Goal: Information Seeking & Learning: Check status

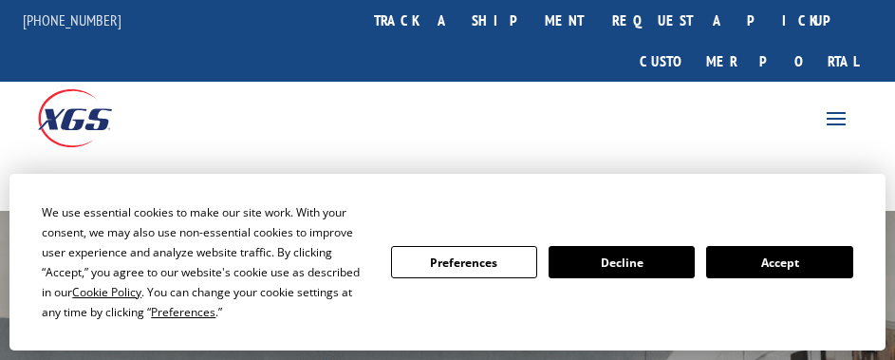
click at [815, 257] on button "Accept" at bounding box center [779, 262] width 146 height 32
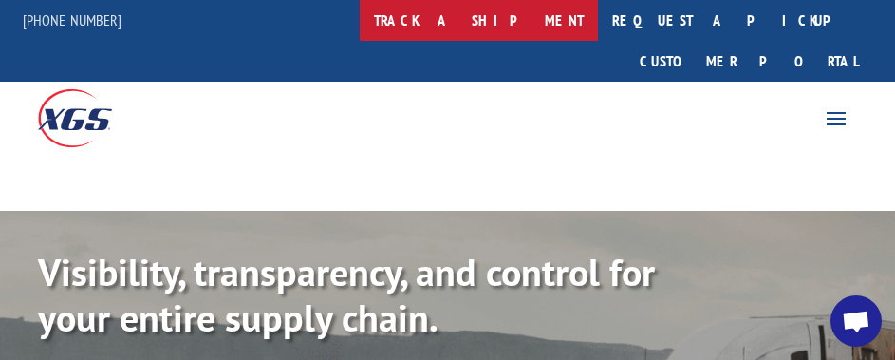
click at [455, 7] on link "track a shipment" at bounding box center [479, 20] width 238 height 41
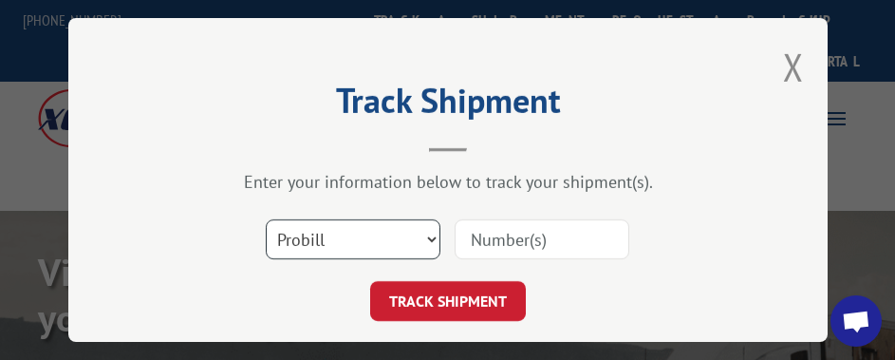
click at [372, 219] on select "Select category... Probill BOL PO" at bounding box center [353, 239] width 175 height 40
select select "po"
click at [266, 219] on select "Select category... Probill BOL PO" at bounding box center [353, 239] width 175 height 40
click at [480, 233] on input at bounding box center [541, 239] width 175 height 40
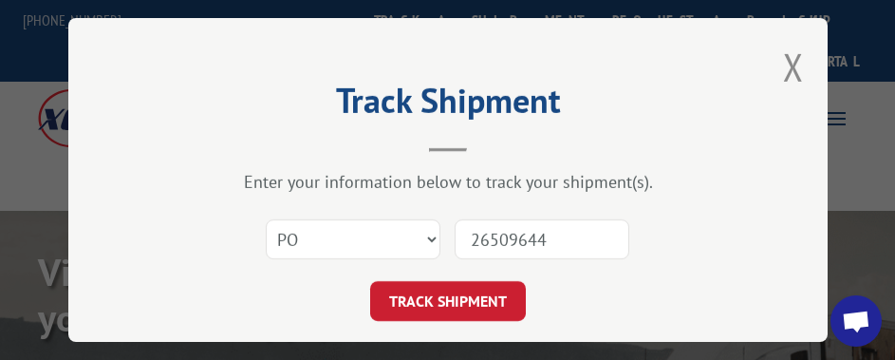
type input "26509644"
click at [370, 281] on button "TRACK SHIPMENT" at bounding box center [448, 301] width 156 height 40
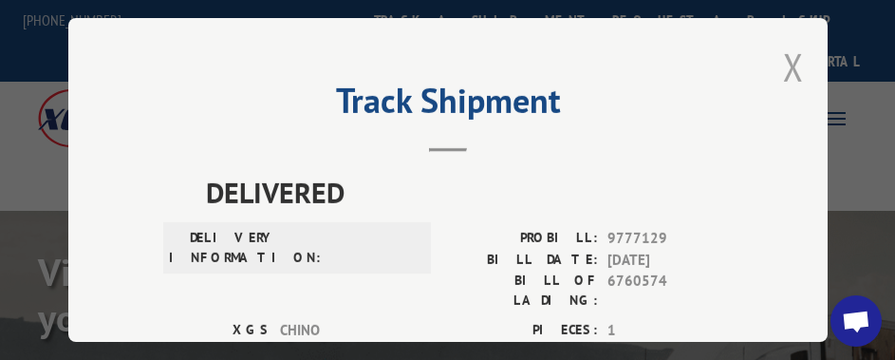
click at [784, 57] on button "Close modal" at bounding box center [793, 67] width 21 height 50
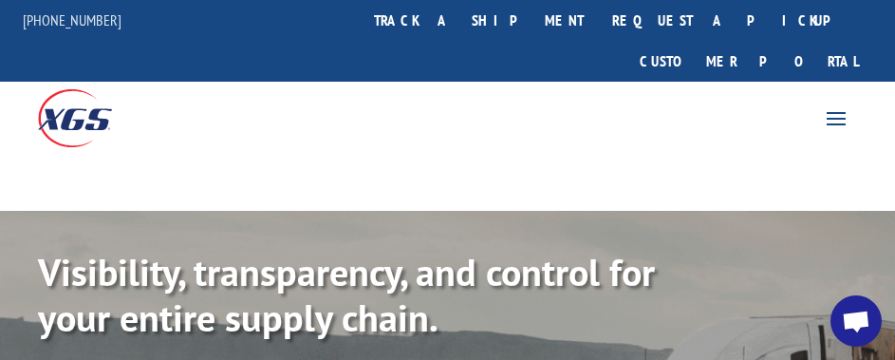
click at [563, 24] on link "track a shipment" at bounding box center [479, 20] width 238 height 41
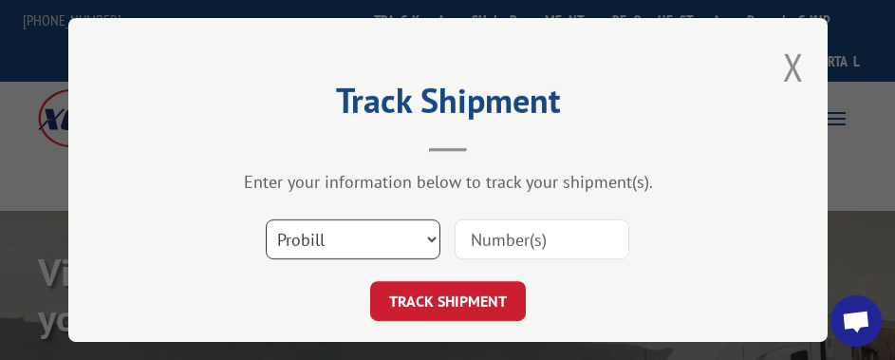
click at [410, 219] on select "Select category... Probill BOL PO" at bounding box center [353, 239] width 175 height 40
select select "po"
click at [266, 219] on select "Select category... Probill BOL PO" at bounding box center [353, 239] width 175 height 40
click at [495, 219] on input at bounding box center [541, 239] width 175 height 40
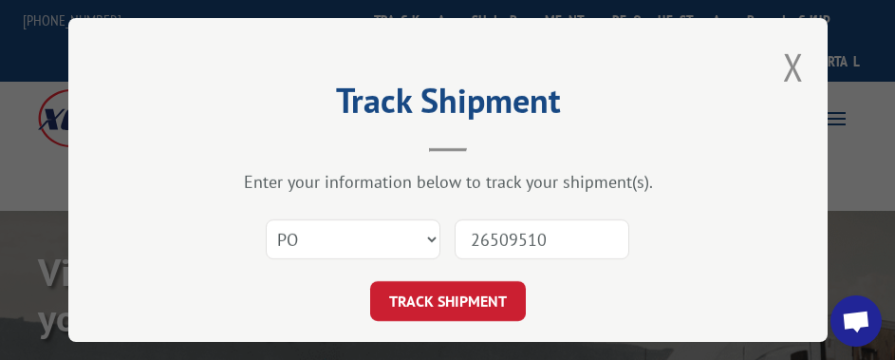
type input "26509510"
click at [370, 281] on button "TRACK SHIPMENT" at bounding box center [448, 301] width 156 height 40
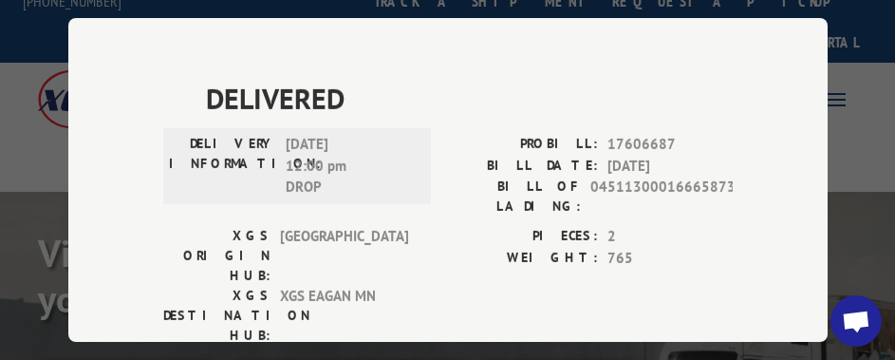
scroll to position [24, 0]
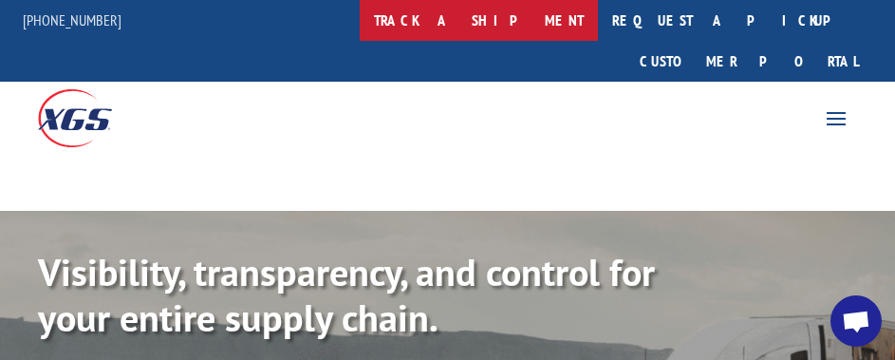
click at [536, 9] on link "track a shipment" at bounding box center [479, 20] width 238 height 41
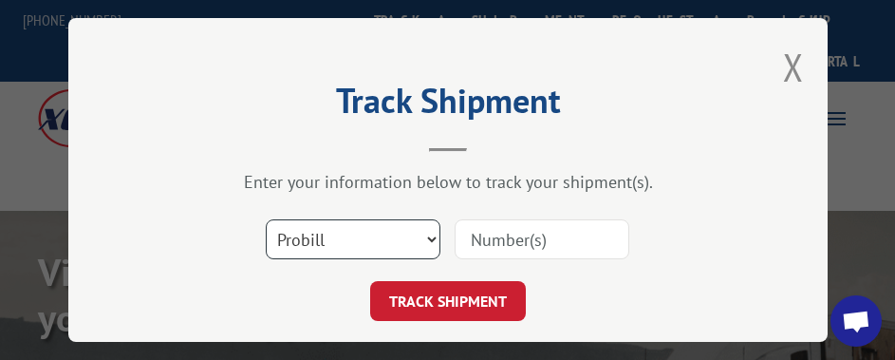
click at [360, 226] on select "Select category... Probill BOL PO" at bounding box center [353, 239] width 175 height 40
select select "po"
click at [266, 219] on select "Select category... Probill BOL PO" at bounding box center [353, 239] width 175 height 40
click at [485, 236] on input at bounding box center [541, 239] width 175 height 40
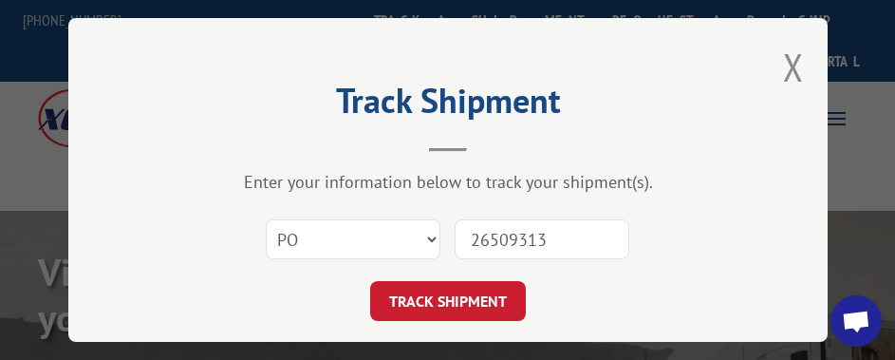
type input "26509313"
click at [370, 281] on button "TRACK SHIPMENT" at bounding box center [448, 301] width 156 height 40
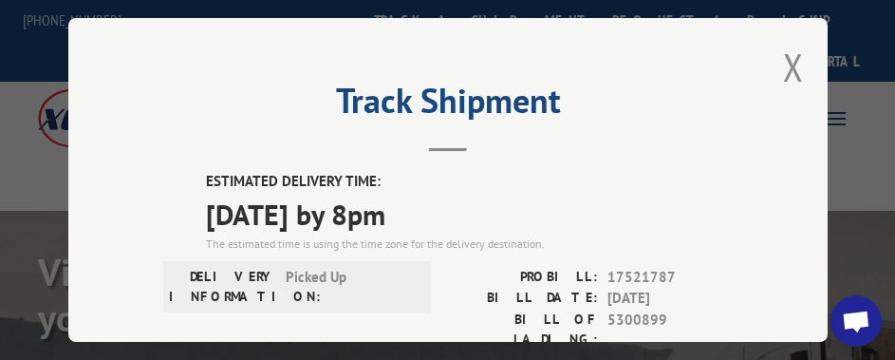
click at [771, 53] on div "Track Shipment ESTIMATED DELIVERY TIME: [DATE] by 8pm The estimated time is usi…" at bounding box center [447, 179] width 759 height 323
click at [785, 65] on button "Close modal" at bounding box center [793, 67] width 21 height 50
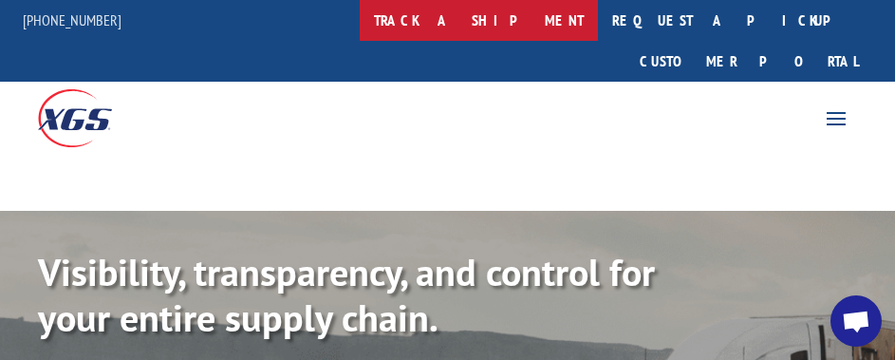
click at [489, 29] on link "track a shipment" at bounding box center [479, 20] width 238 height 41
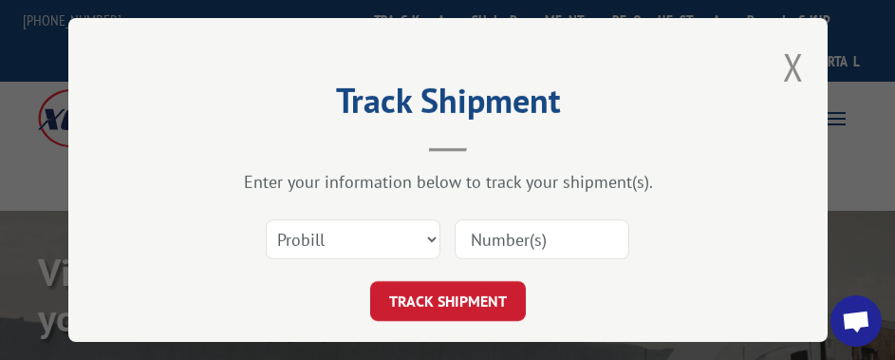
scroll to position [47, 0]
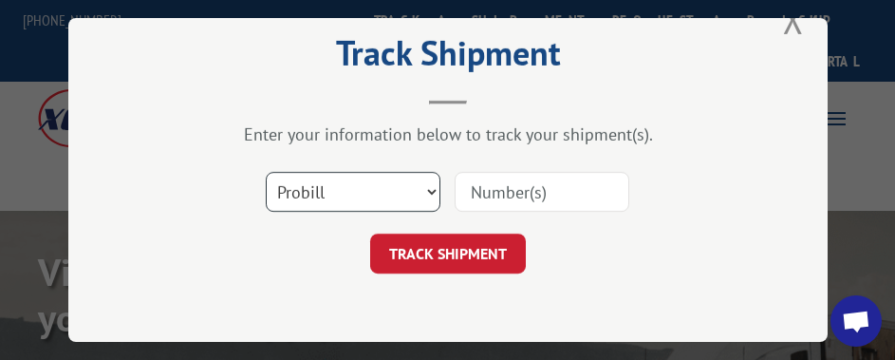
click at [379, 185] on select "Select category... Probill BOL PO" at bounding box center [353, 192] width 175 height 40
select select "po"
click at [266, 172] on select "Select category... Probill BOL PO" at bounding box center [353, 192] width 175 height 40
click at [565, 149] on div "Enter your information below to track your shipment(s). Select category... Prob…" at bounding box center [447, 198] width 569 height 150
click at [565, 180] on input at bounding box center [541, 192] width 175 height 40
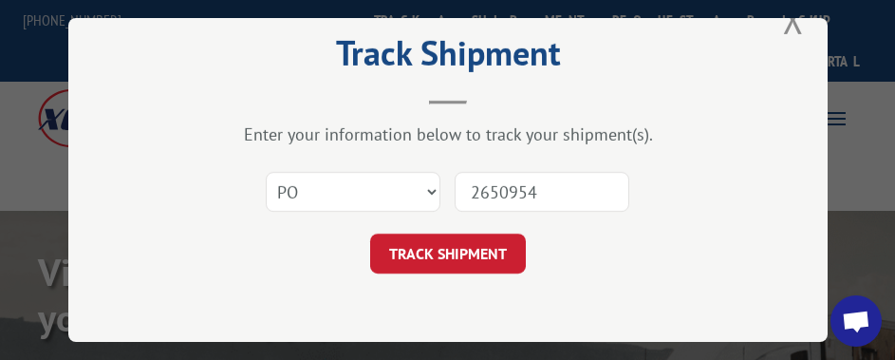
type input "26509543"
click button "TRACK SHIPMENT" at bounding box center [448, 253] width 156 height 40
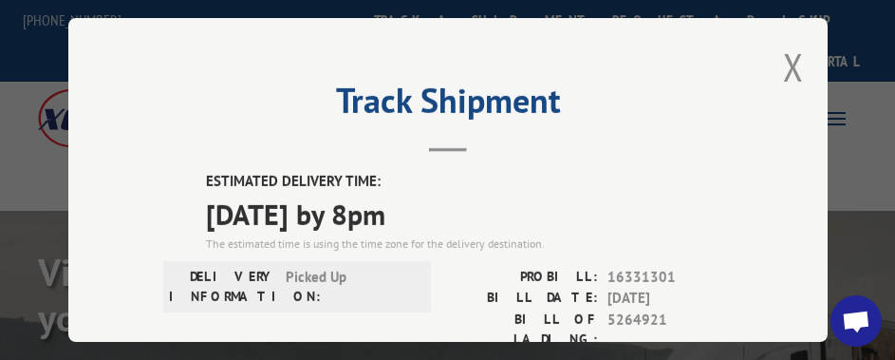
click at [774, 65] on div "Track Shipment ESTIMATED DELIVERY TIME: [DATE] by 8pm The estimated time is usi…" at bounding box center [447, 179] width 759 height 323
click at [770, 63] on div "Track Shipment ESTIMATED DELIVERY TIME: [DATE] by 8pm The estimated time is usi…" at bounding box center [447, 179] width 759 height 323
click at [785, 62] on button "Close modal" at bounding box center [793, 67] width 21 height 50
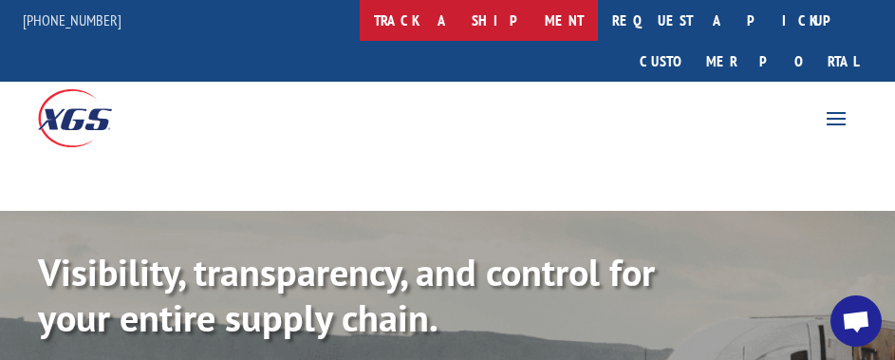
click at [508, 19] on link "track a shipment" at bounding box center [479, 20] width 238 height 41
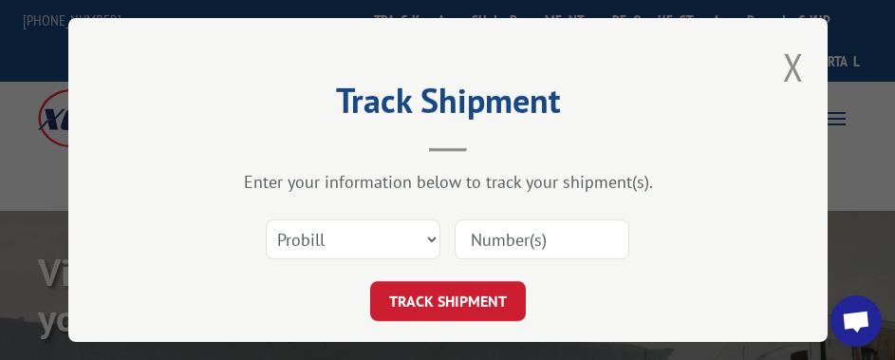
scroll to position [47, 0]
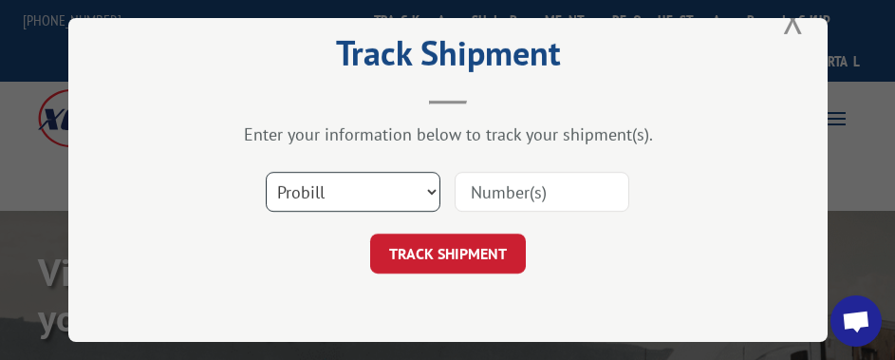
click at [342, 185] on select "Select category... Probill BOL PO" at bounding box center [353, 192] width 175 height 40
select select "po"
click at [266, 172] on select "Select category... Probill BOL PO" at bounding box center [353, 192] width 175 height 40
click at [492, 193] on input at bounding box center [541, 192] width 175 height 40
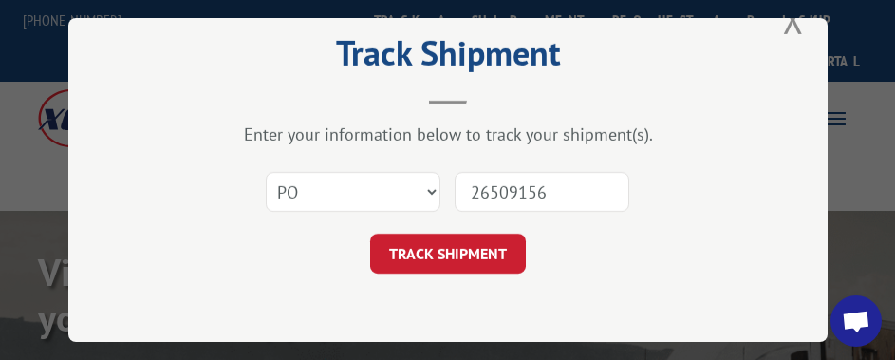
type input "26509156"
click at [370, 233] on button "TRACK SHIPMENT" at bounding box center [448, 253] width 156 height 40
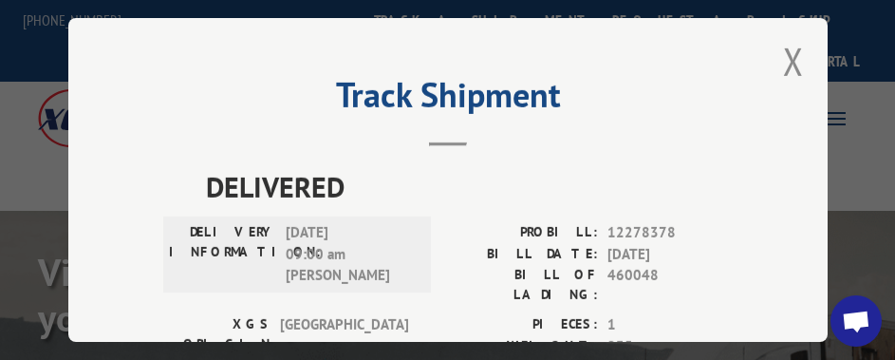
scroll to position [0, 0]
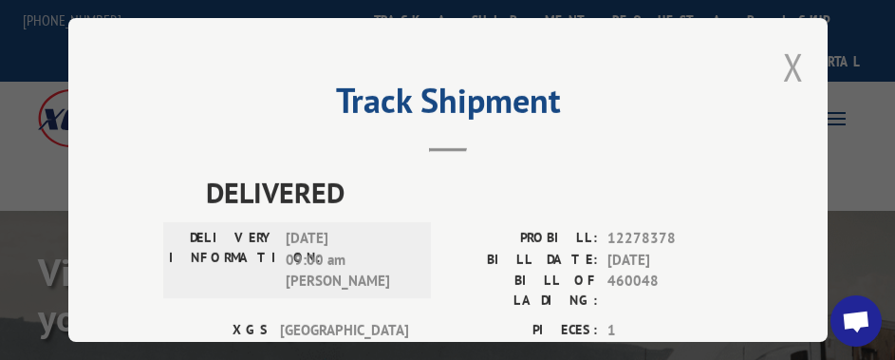
click at [783, 50] on button "Close modal" at bounding box center [793, 67] width 21 height 50
